Goal: Find specific page/section: Find specific page/section

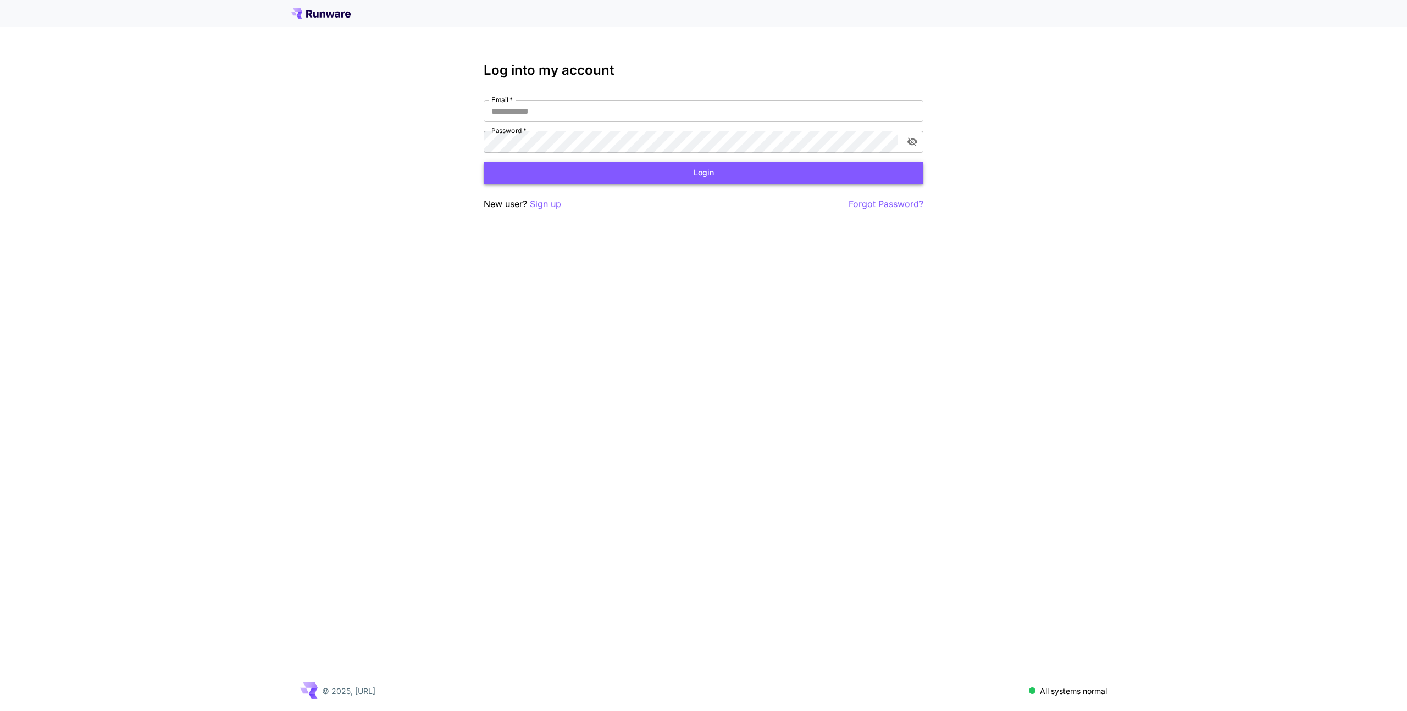
type input "**********"
click at [696, 176] on button "Login" at bounding box center [704, 173] width 440 height 23
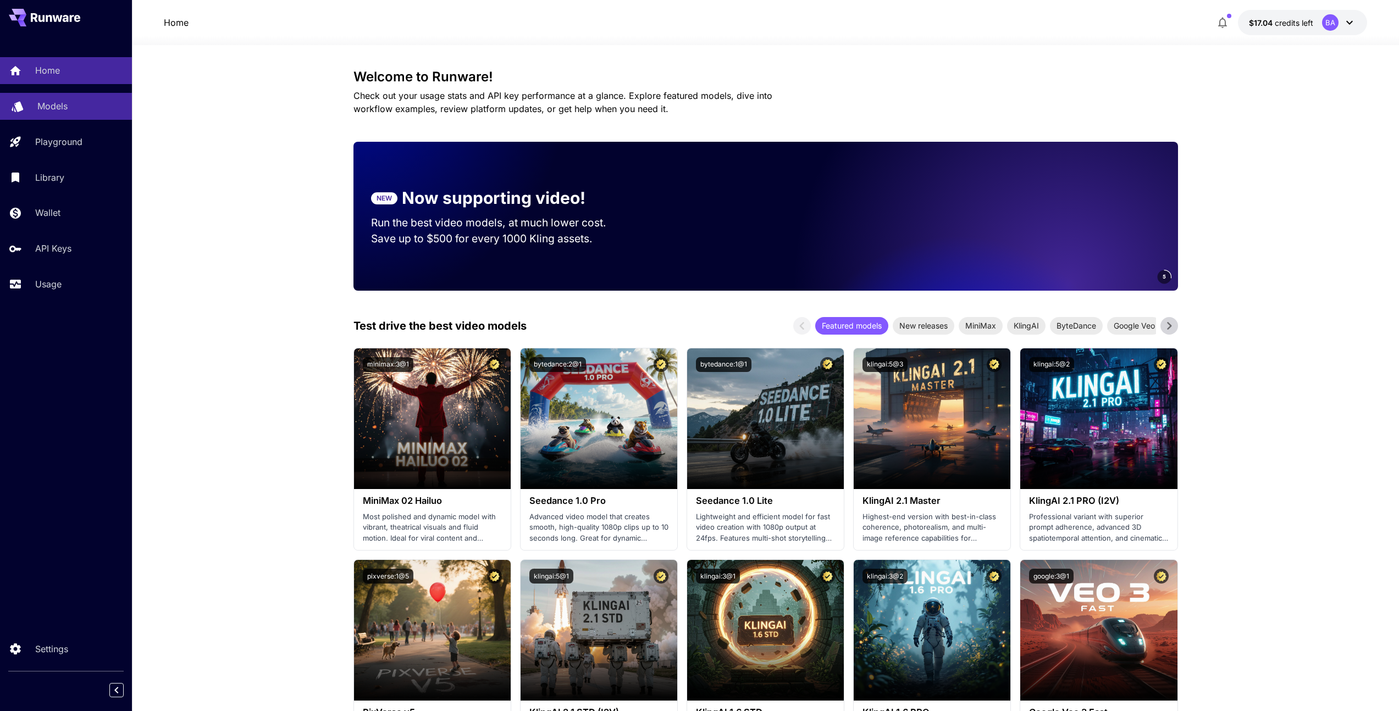
click at [67, 109] on p "Models" at bounding box center [52, 106] width 30 height 13
